Goal: Transaction & Acquisition: Purchase product/service

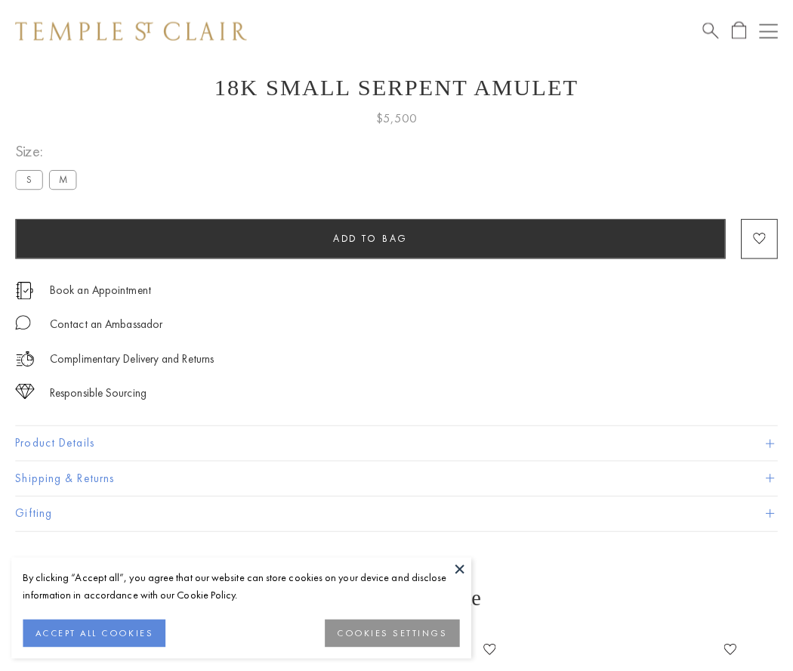
scroll to position [54, 0]
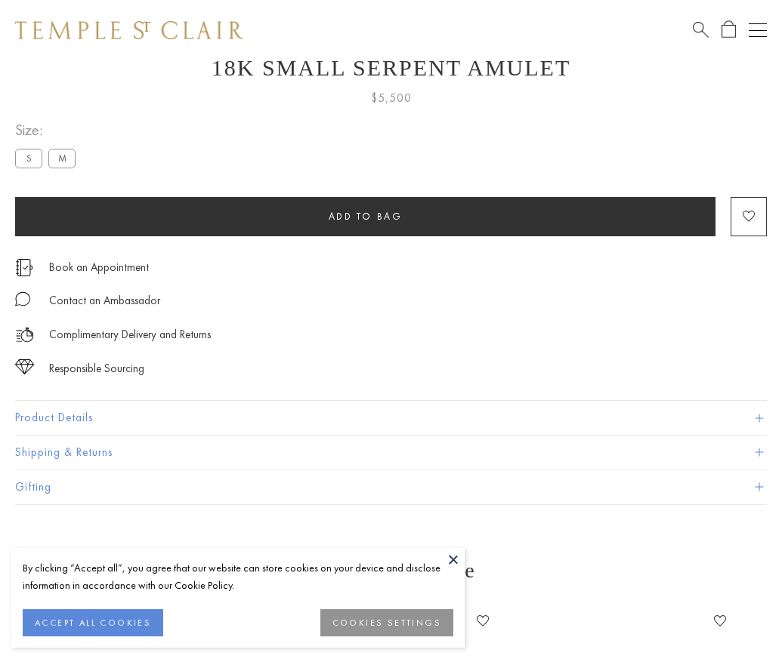
click at [365, 216] on span "Add to bag" at bounding box center [366, 216] width 74 height 13
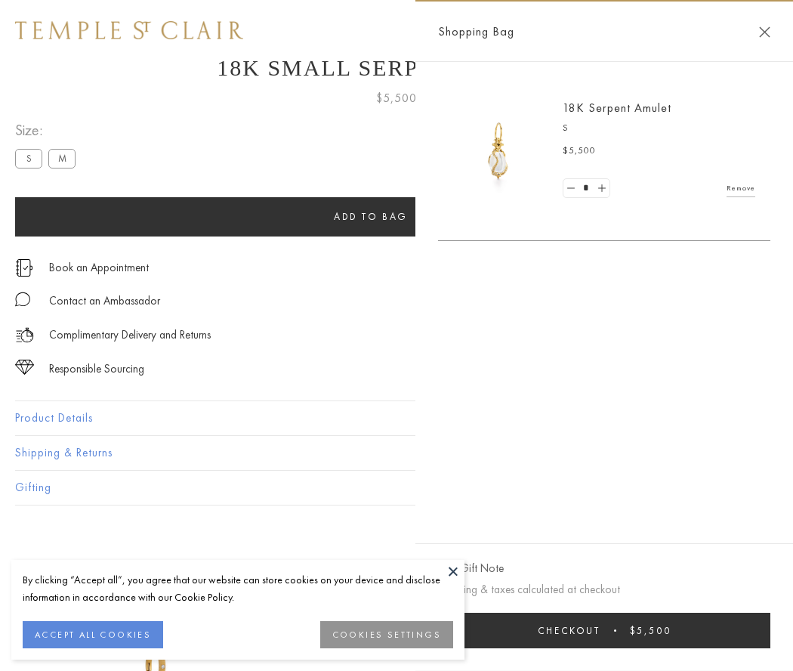
click at [605, 630] on button "Checkout $5,500" at bounding box center [604, 629] width 332 height 35
